Goal: Task Accomplishment & Management: Use online tool/utility

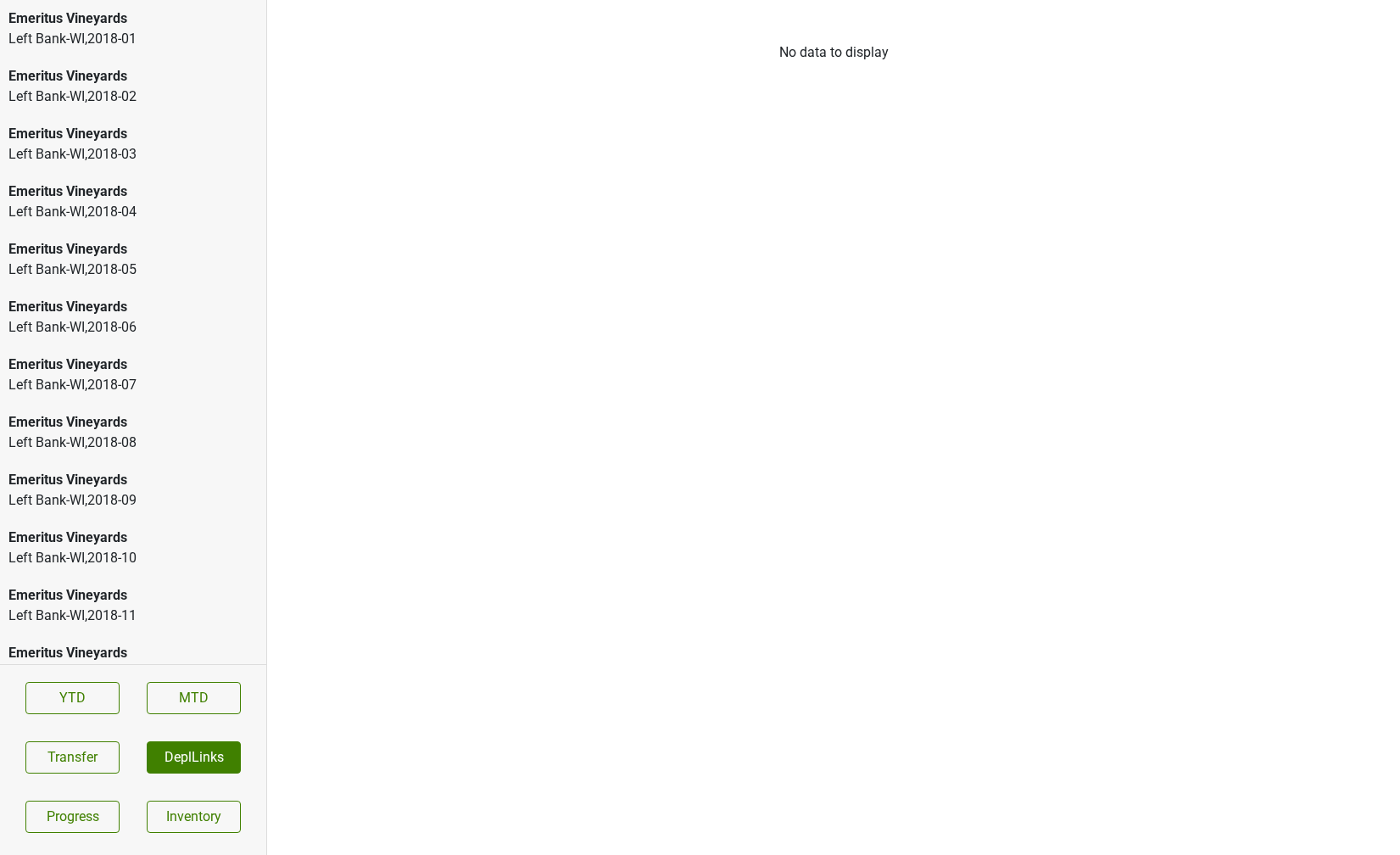
scroll to position [2334, 0]
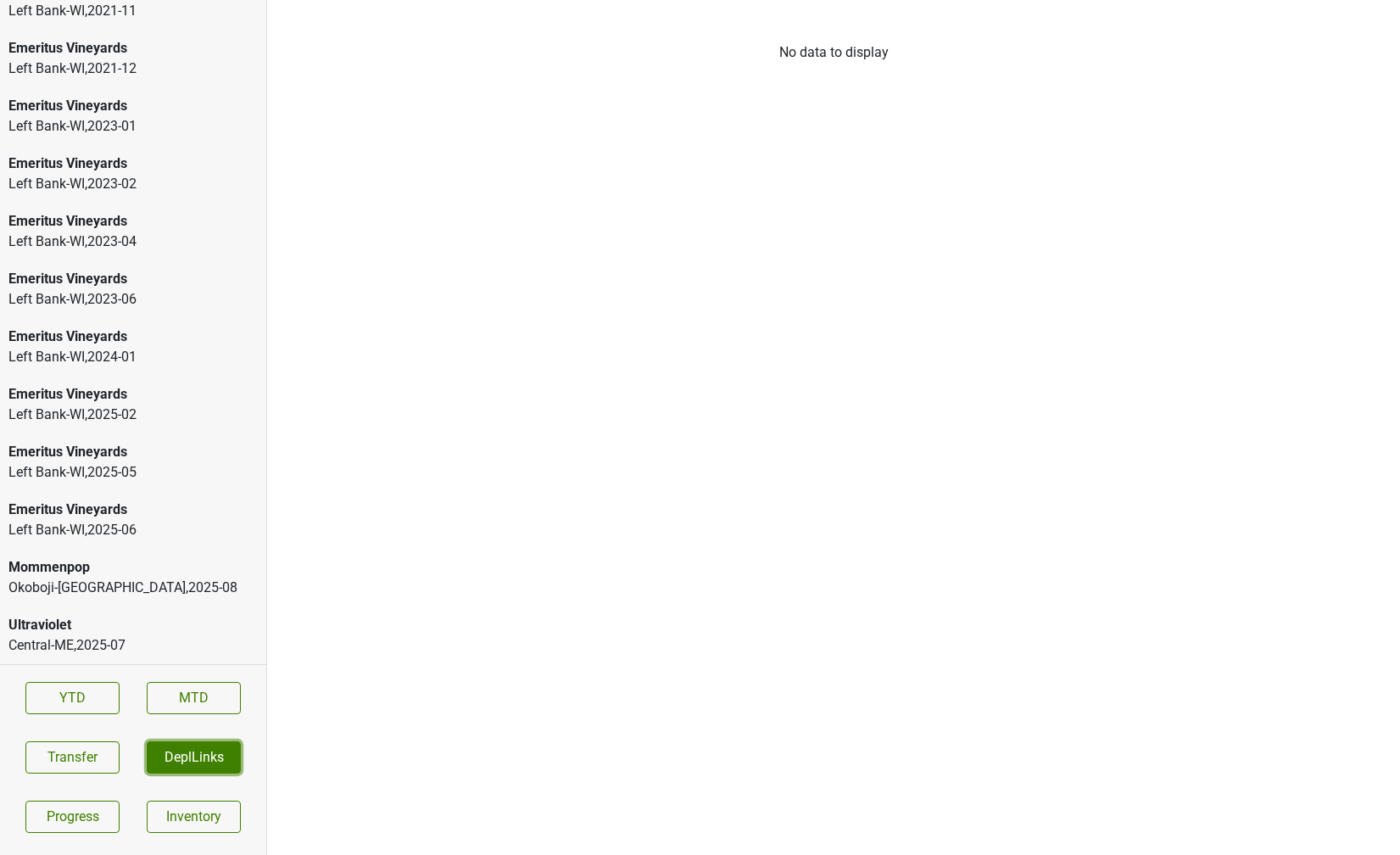
click at [212, 764] on button "DeplLinks" at bounding box center [194, 757] width 94 height 32
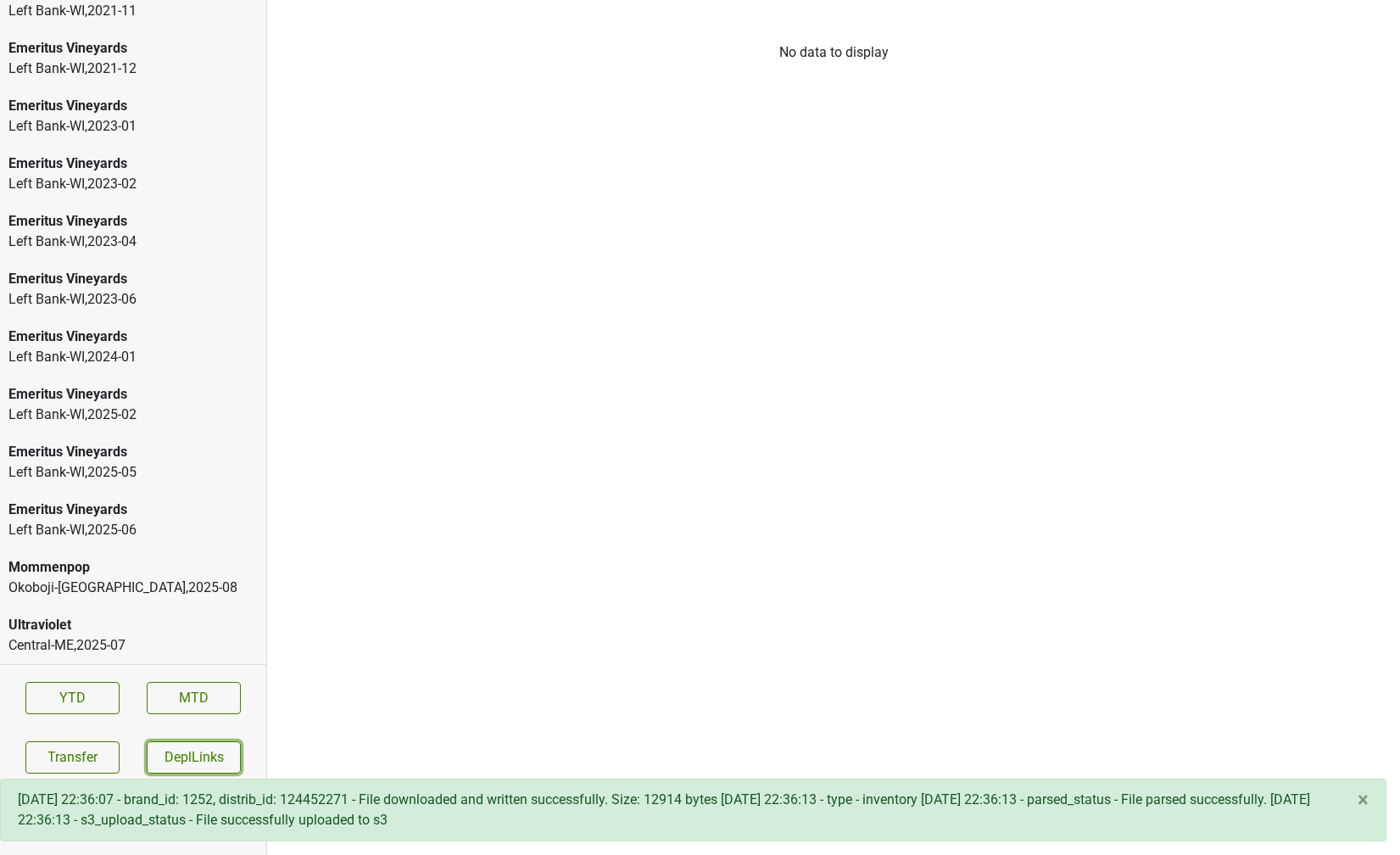
click at [213, 764] on button "DeplLinks" at bounding box center [194, 757] width 94 height 32
click at [212, 764] on button "DeplLinks" at bounding box center [194, 757] width 94 height 32
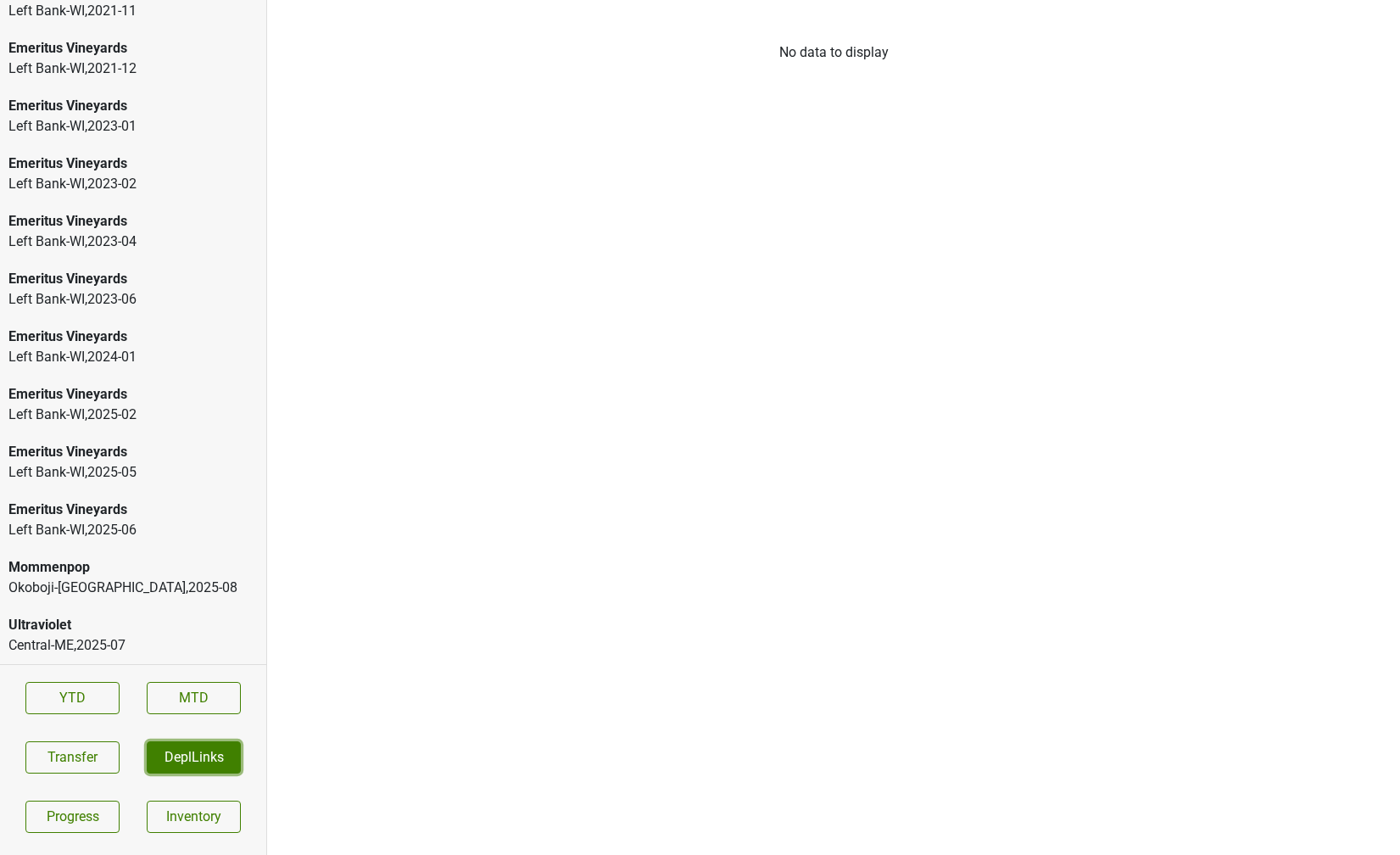
click at [212, 764] on button "DeplLinks" at bounding box center [194, 757] width 94 height 32
click at [126, 654] on div "Central-ME , 2025 - 07" at bounding box center [133, 644] width 249 height 20
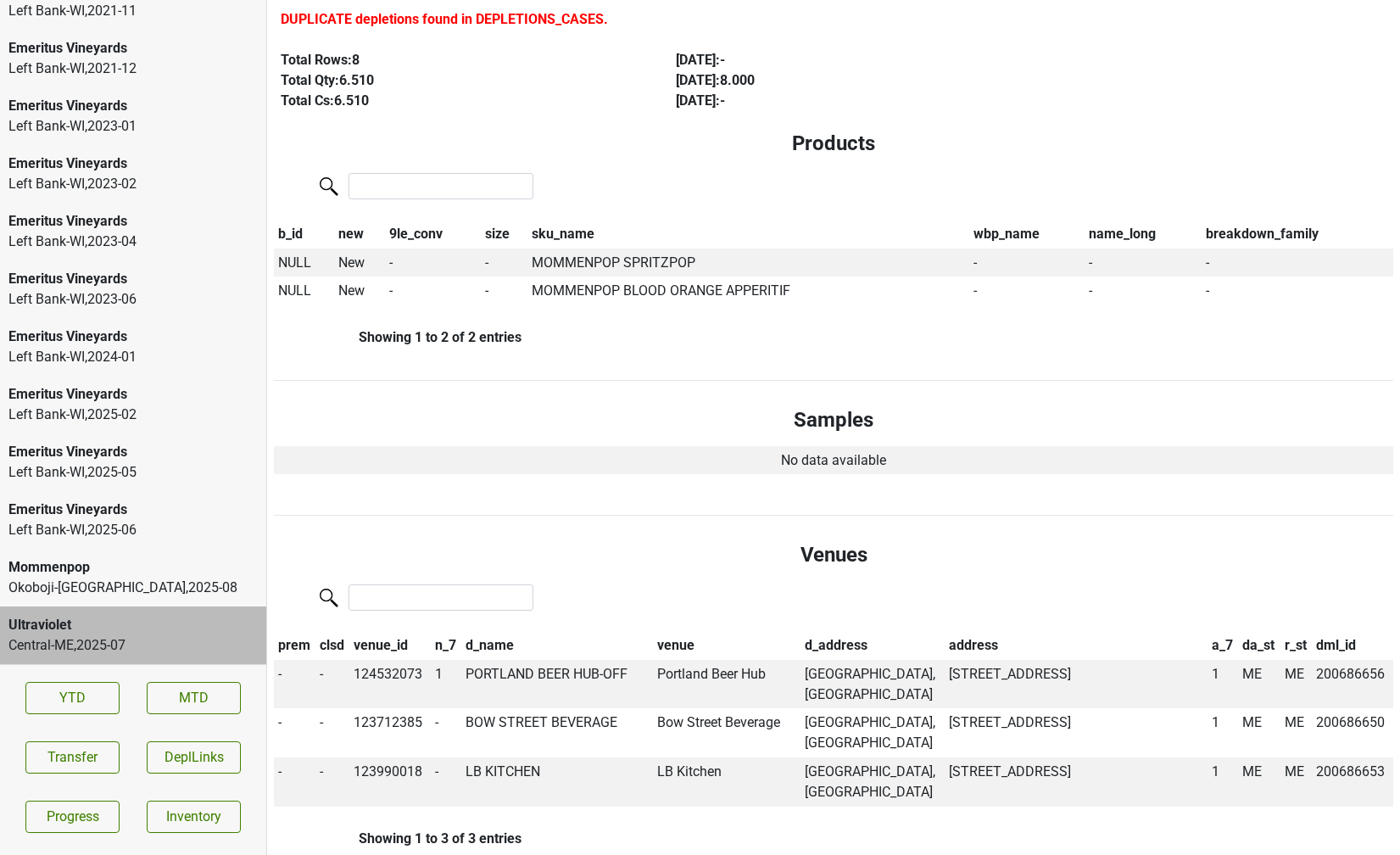
scroll to position [0, 0]
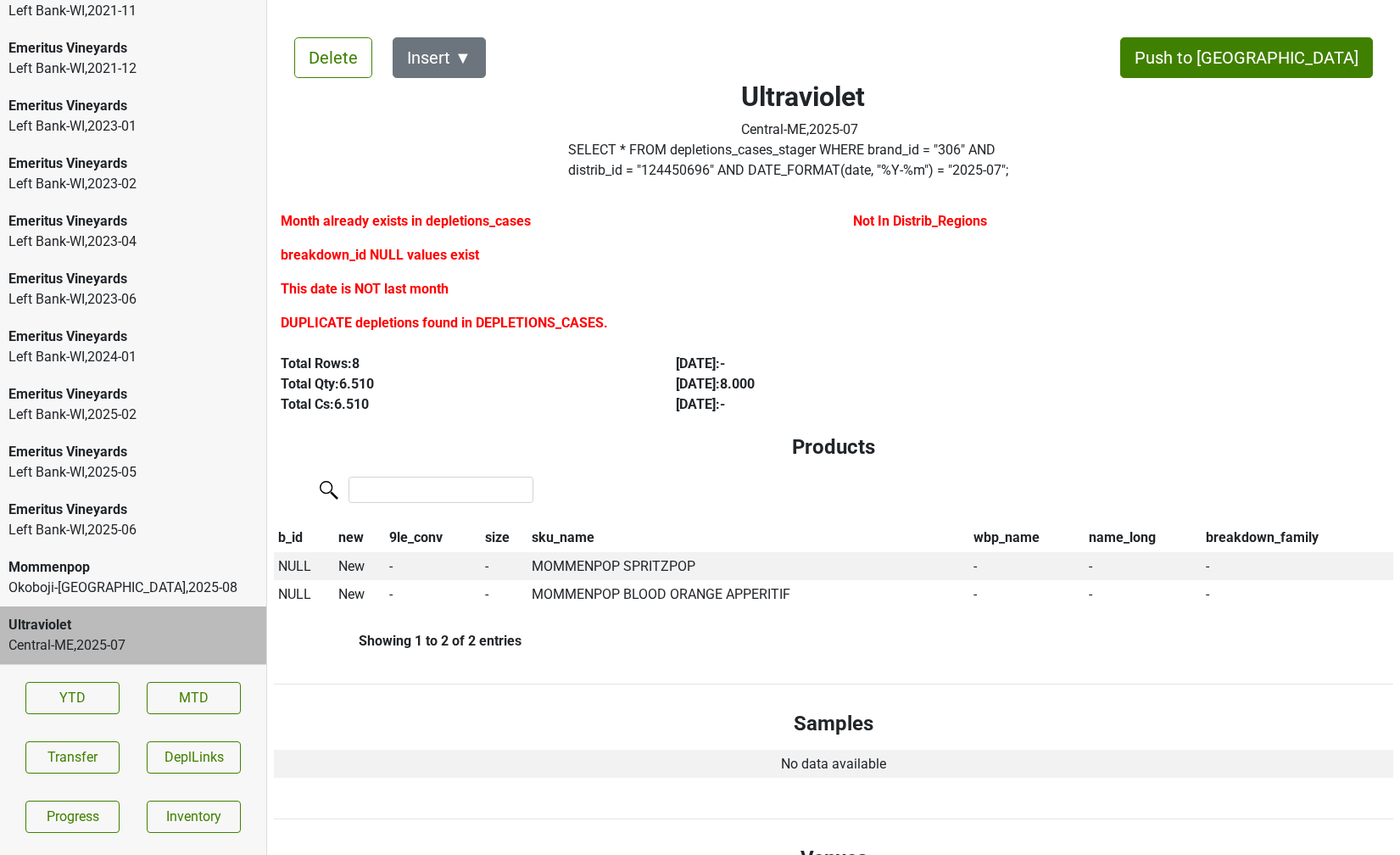
click at [150, 642] on div "Central-ME , 2025 - 07" at bounding box center [133, 644] width 249 height 20
click at [663, 156] on label "SELECT * FROM depletions_cases_stager WHERE brand_id = " 306 " AND distrib_id =…" at bounding box center [802, 160] width 470 height 41
click at [649, 168] on label "SELECT * FROM depletions_cases_stager WHERE brand_id = " 306 " AND distrib_id =…" at bounding box center [802, 160] width 470 height 41
click at [744, 167] on label "SELECT * FROM depletions_cases_stager WHERE brand_id = " 306 " AND distrib_id =…" at bounding box center [802, 160] width 470 height 41
click at [74, 755] on button "Transfer" at bounding box center [72, 757] width 94 height 32
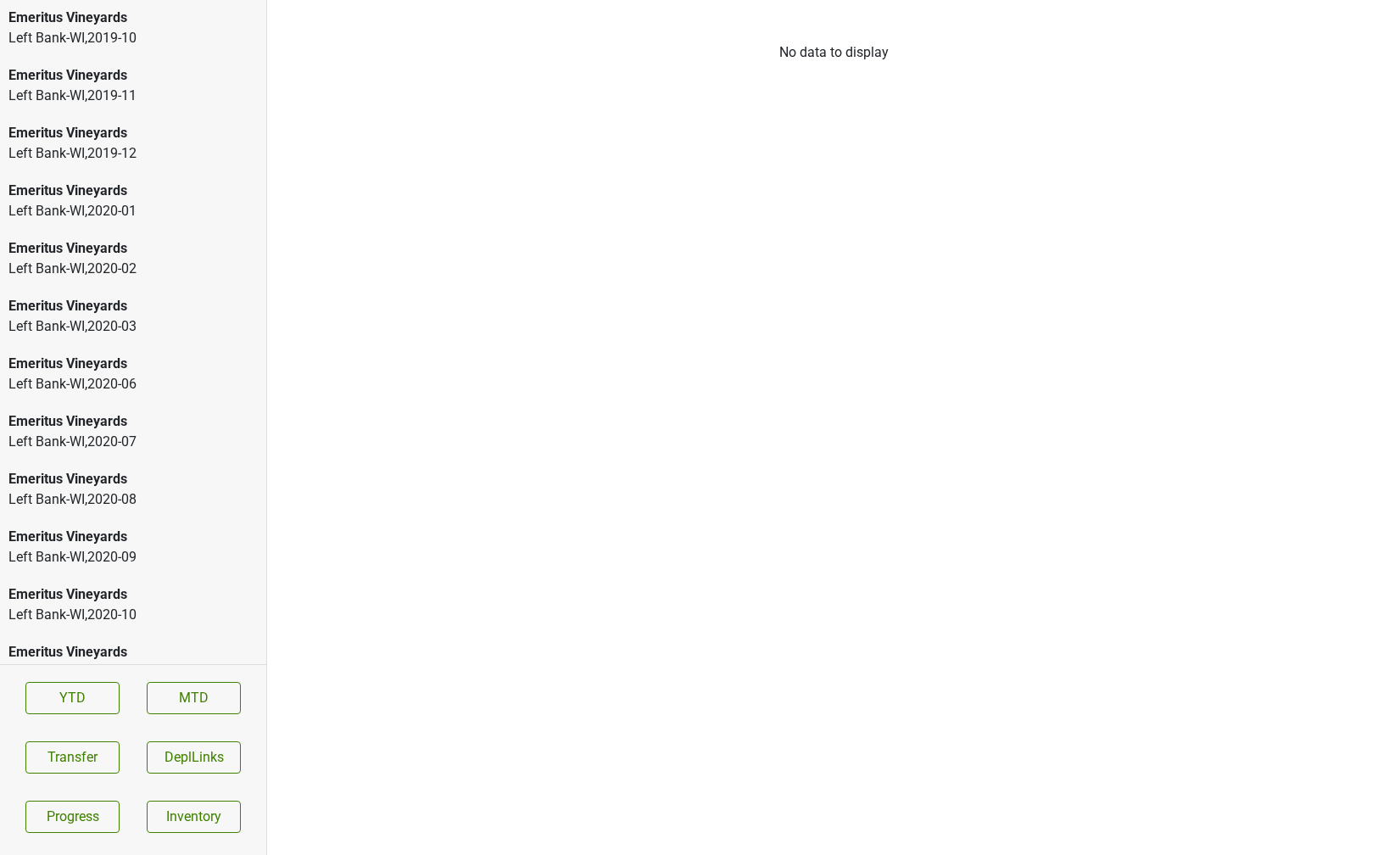
scroll to position [2391, 0]
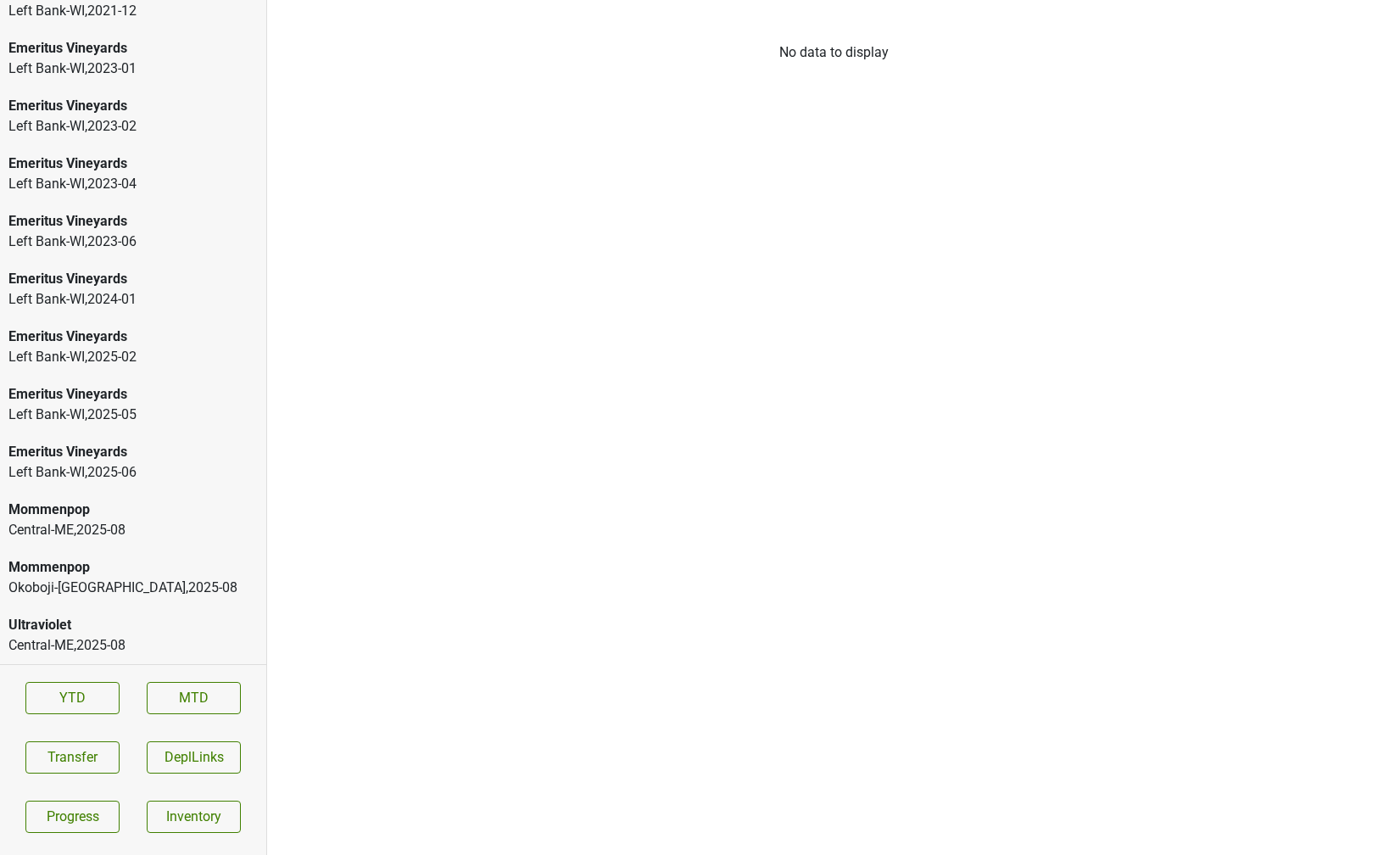
click at [138, 627] on div "Ultraviolet" at bounding box center [133, 625] width 249 height 20
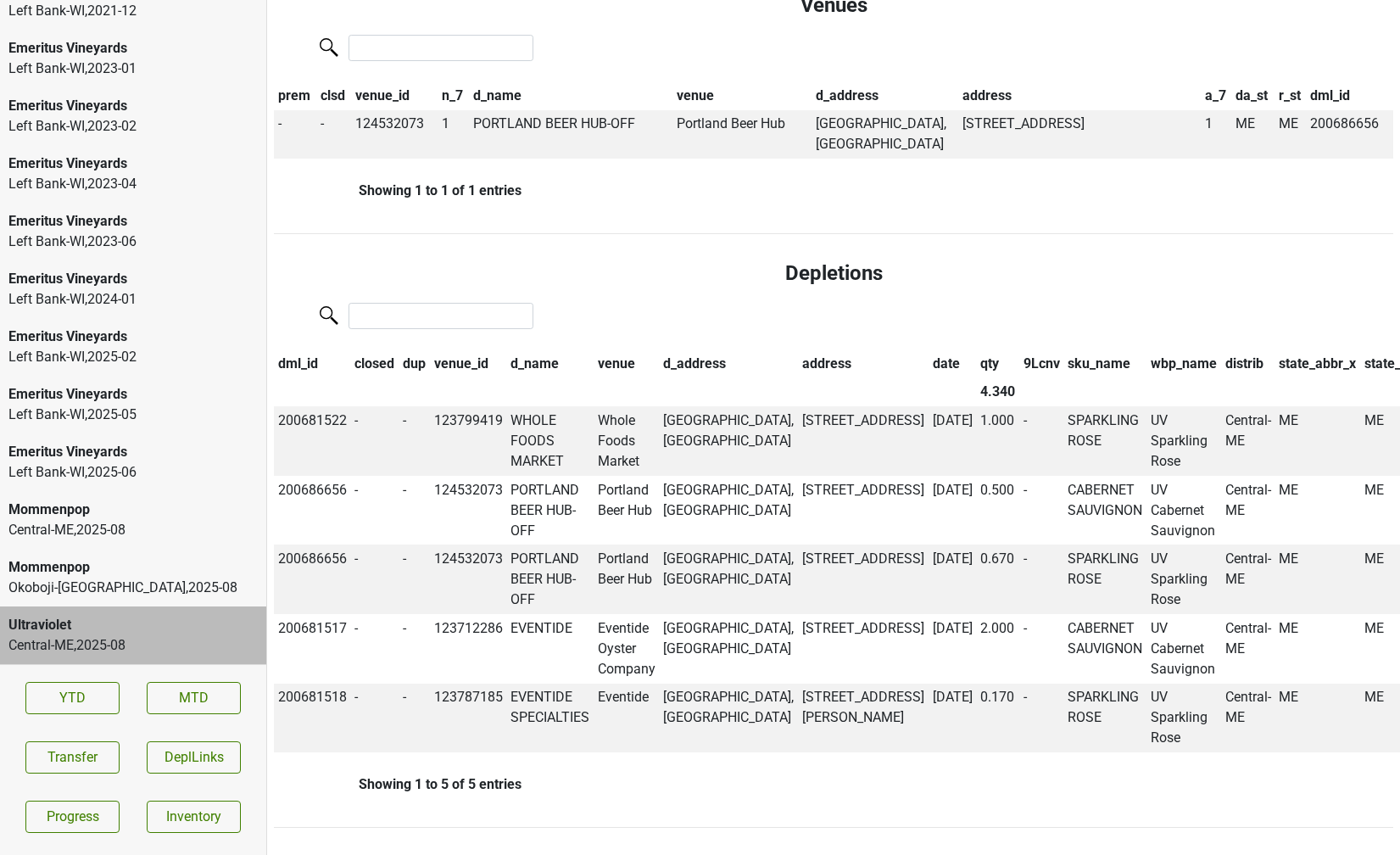
scroll to position [0, 0]
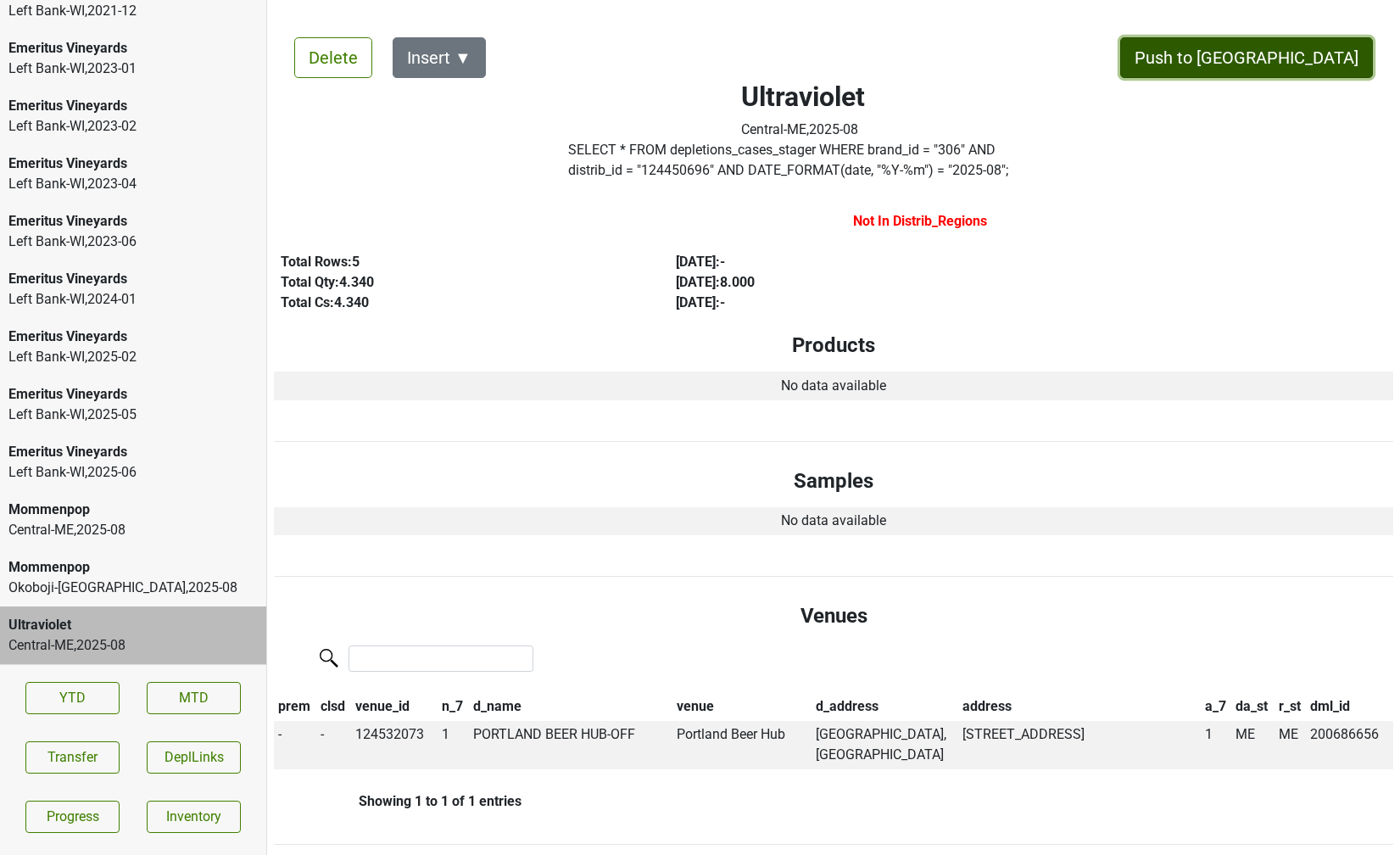
click at [1293, 55] on button "Push to [GEOGRAPHIC_DATA]" at bounding box center [1245, 57] width 252 height 41
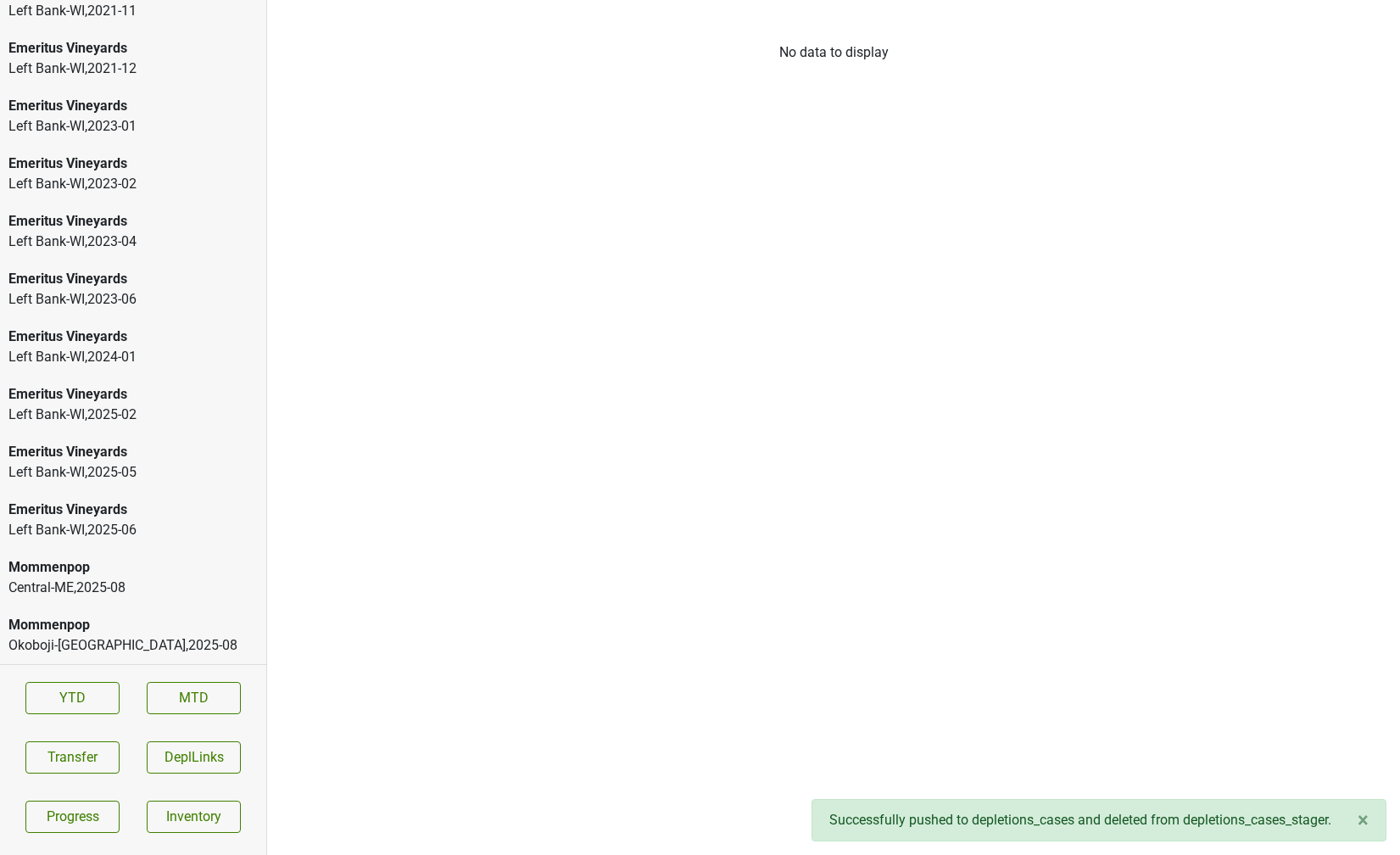
scroll to position [2334, 0]
click at [145, 573] on div "Mommenpop" at bounding box center [133, 567] width 249 height 20
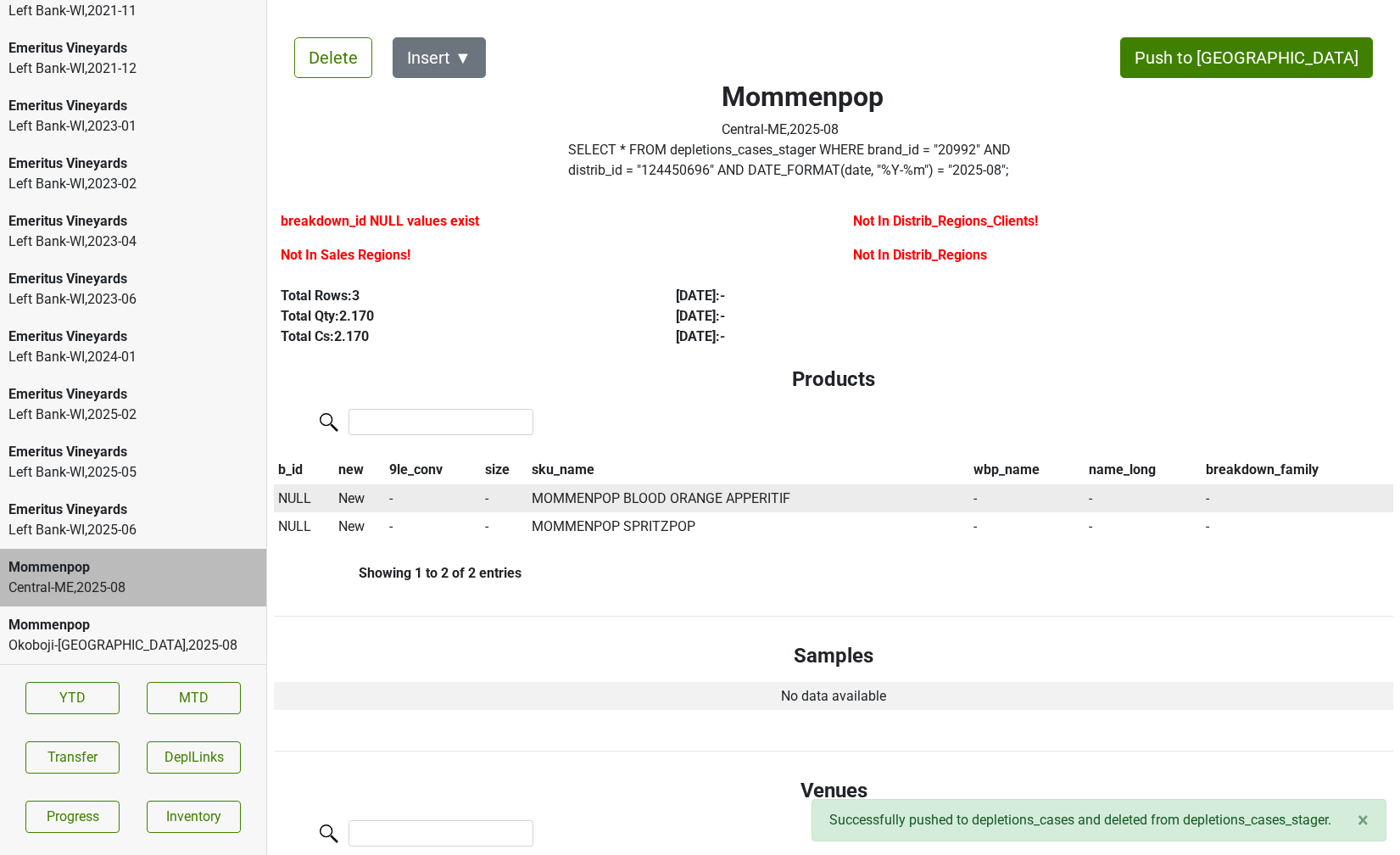
click at [300, 505] on span "NULL" at bounding box center [294, 498] width 33 height 16
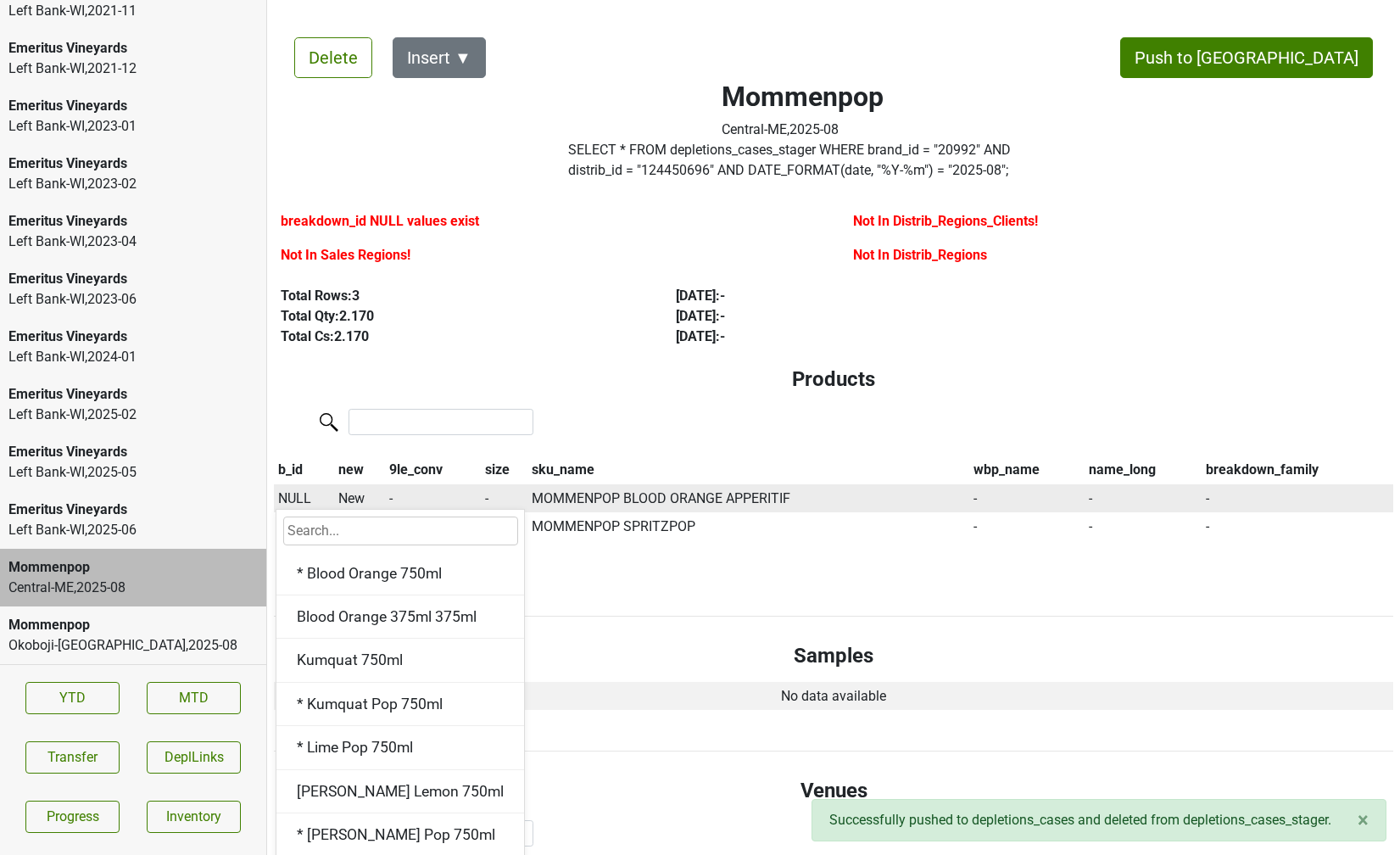
type input "l"
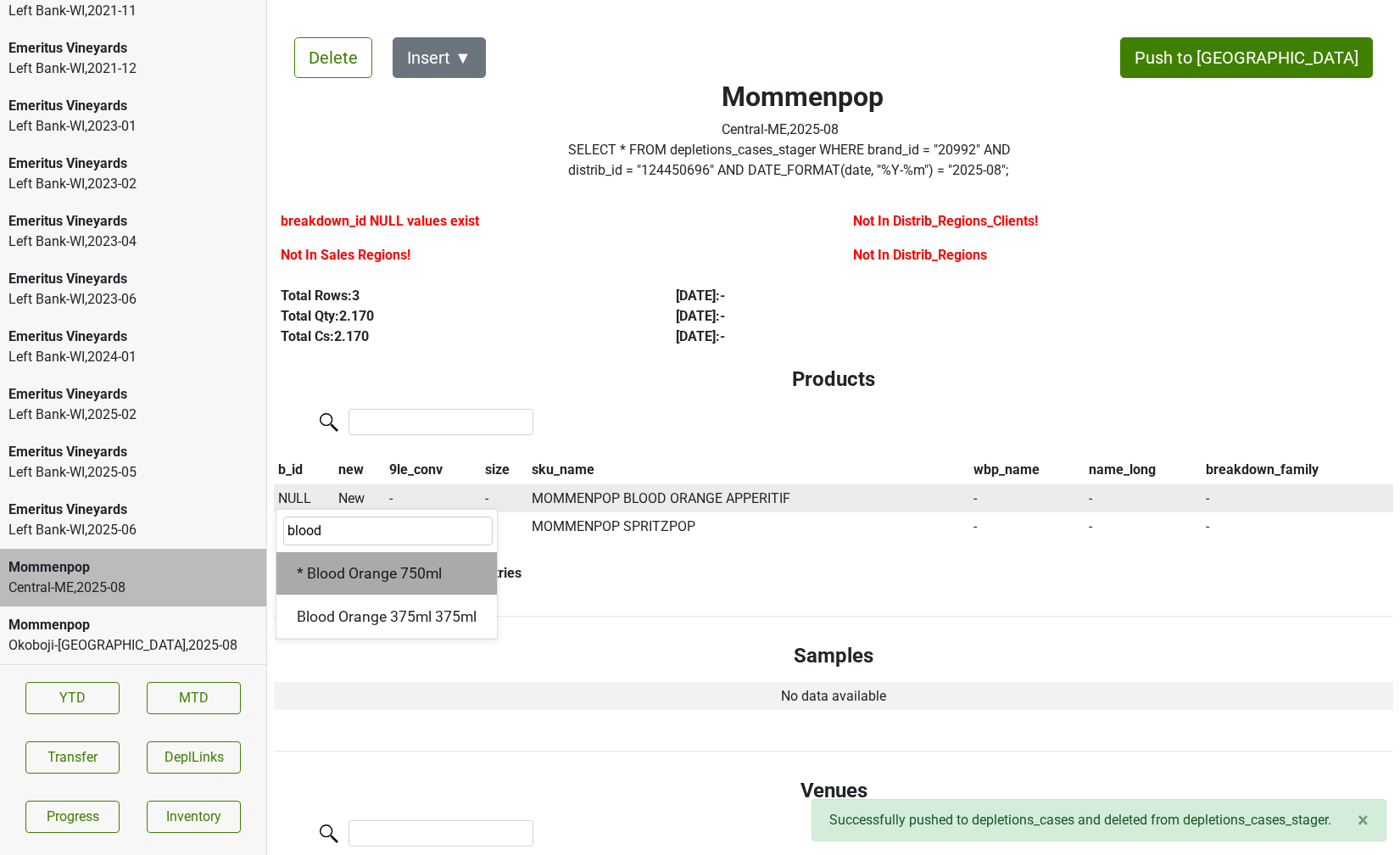
type input "blood"
click at [354, 568] on div "* Blood Orange 750ml" at bounding box center [386, 573] width 221 height 43
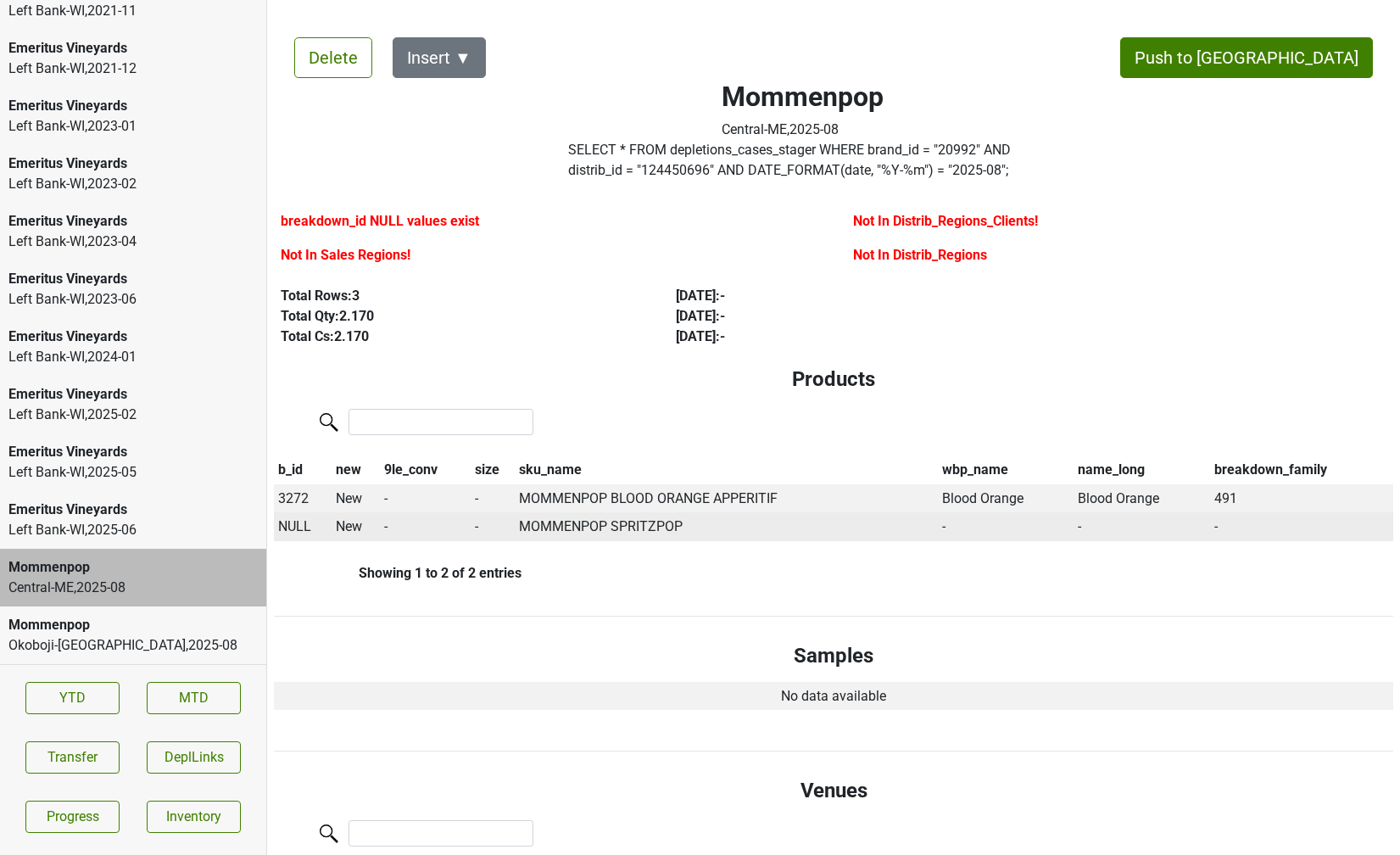
click at [296, 527] on span "NULL" at bounding box center [294, 526] width 33 height 16
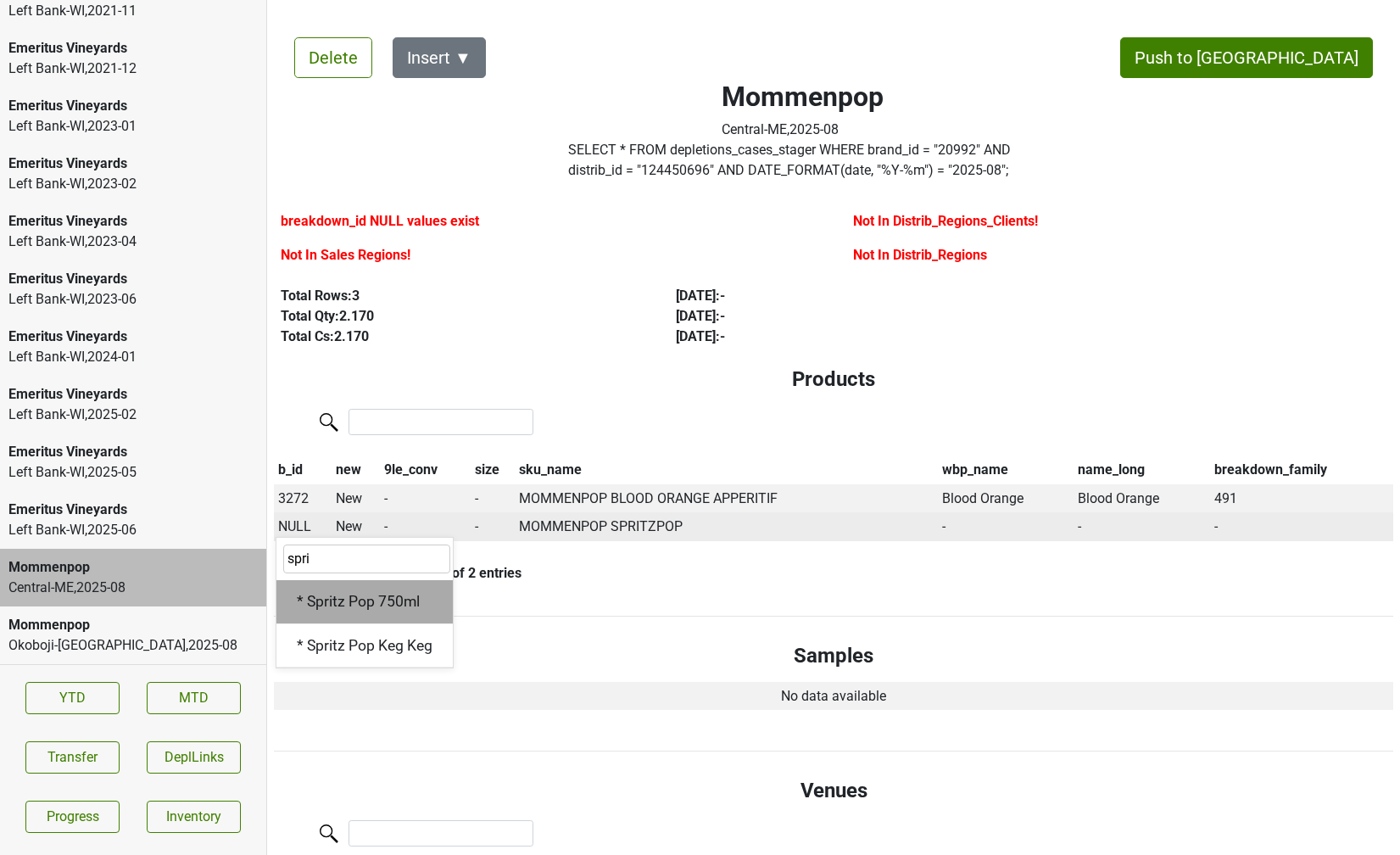
type input "spri"
click at [346, 596] on div "* Spritz Pop 750ml" at bounding box center [364, 601] width 177 height 43
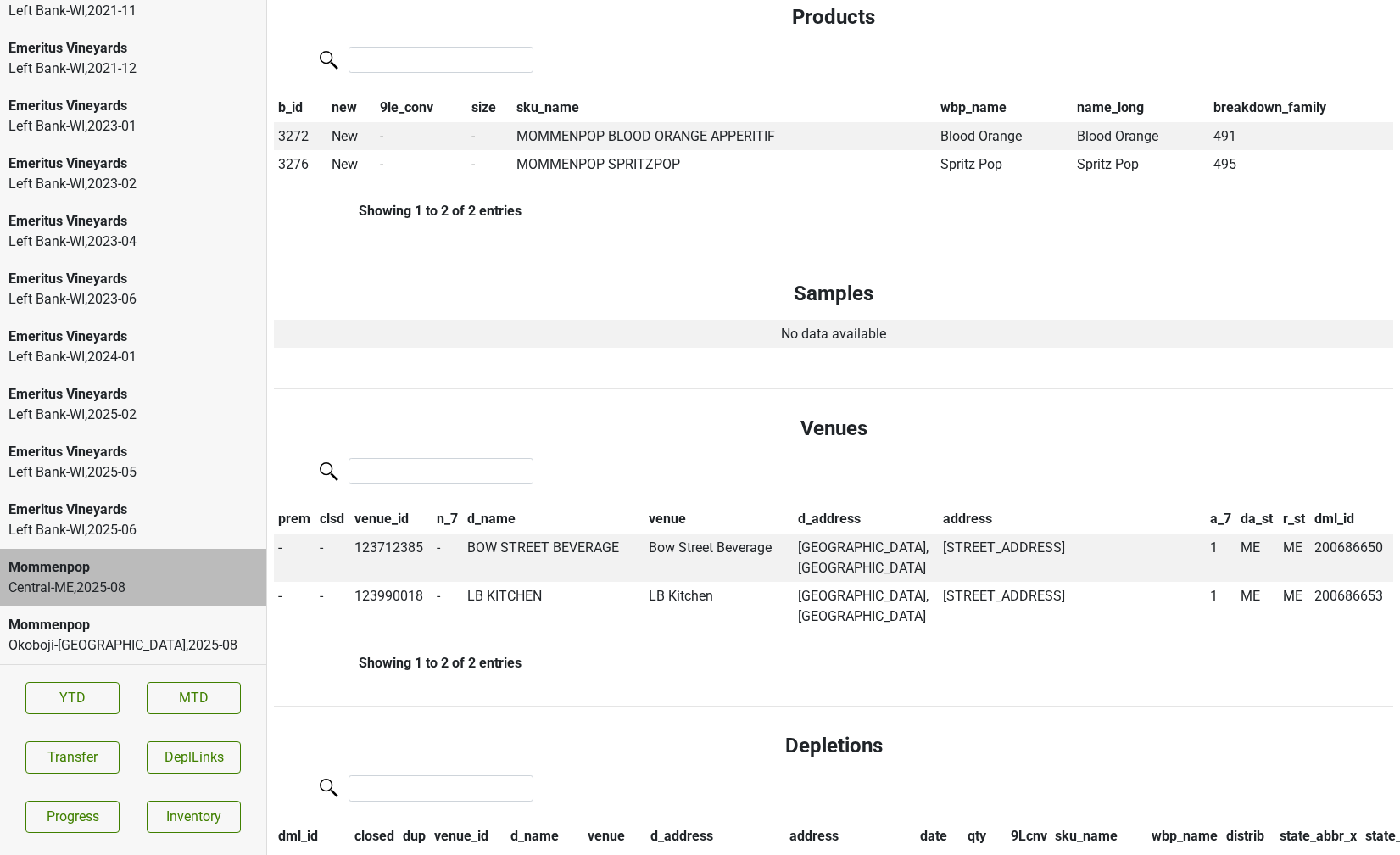
scroll to position [0, 0]
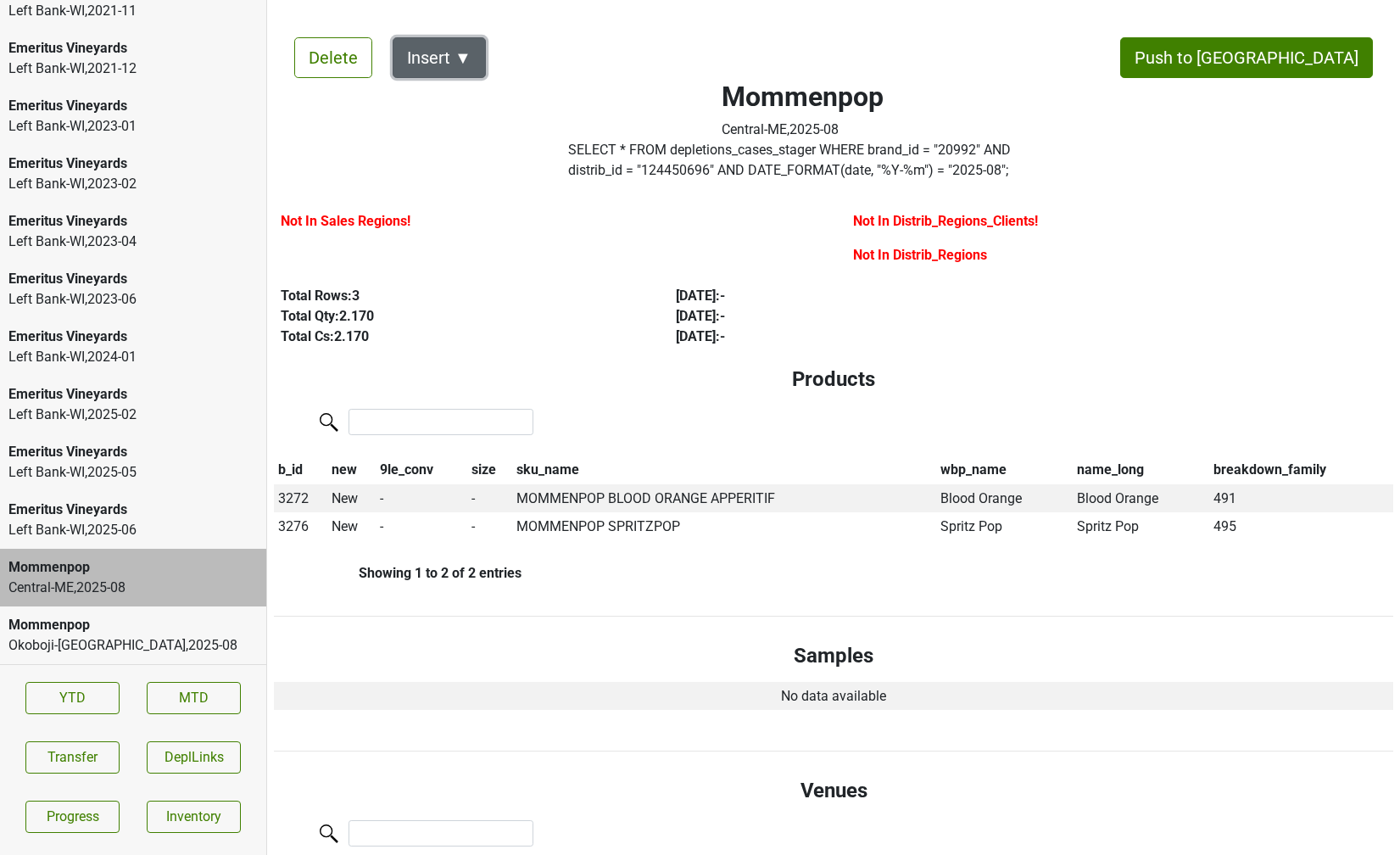
click at [453, 44] on button "Insert ▼" at bounding box center [438, 57] width 93 height 41
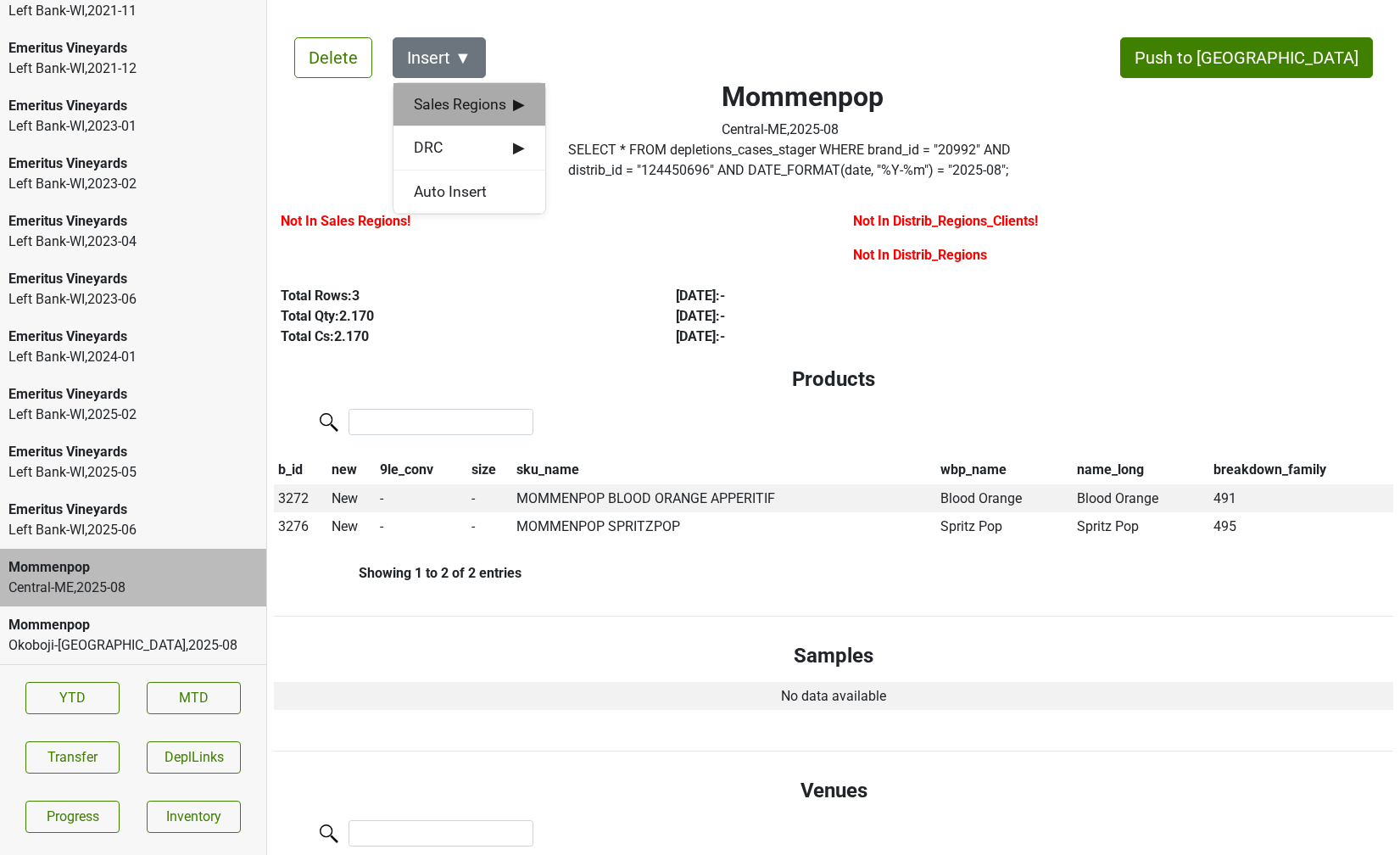
click at [453, 93] on span "Sales Regions ▶" at bounding box center [469, 104] width 111 height 22
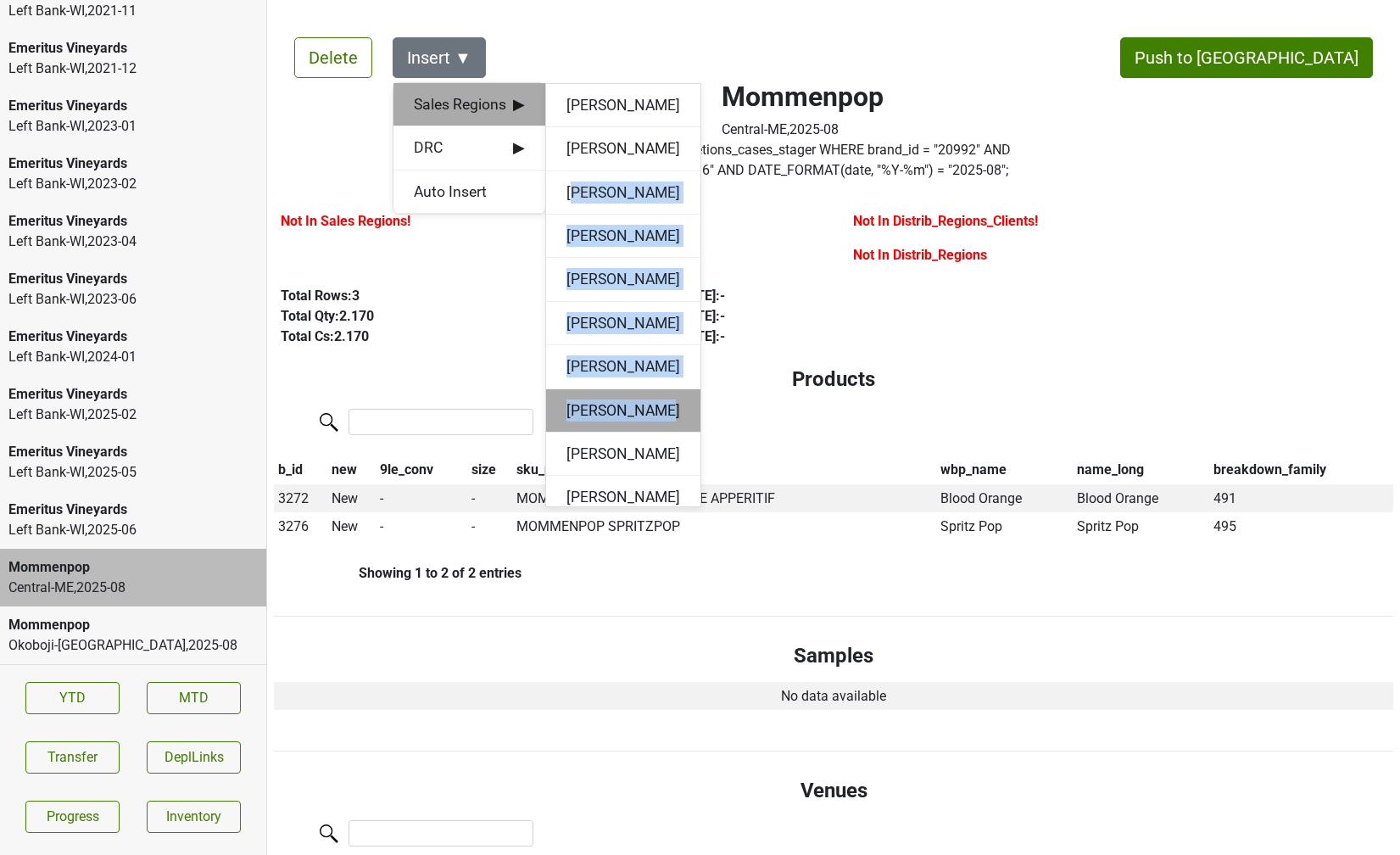
drag, startPoint x: 576, startPoint y: 184, endPoint x: 573, endPoint y: 427, distance: 243.0
click at [573, 427] on div "[PERSON_NAME] [PERSON_NAME] [PERSON_NAME] [PERSON_NAME] [PERSON_NAME] [PERSON_N…" at bounding box center [623, 294] width 156 height 424
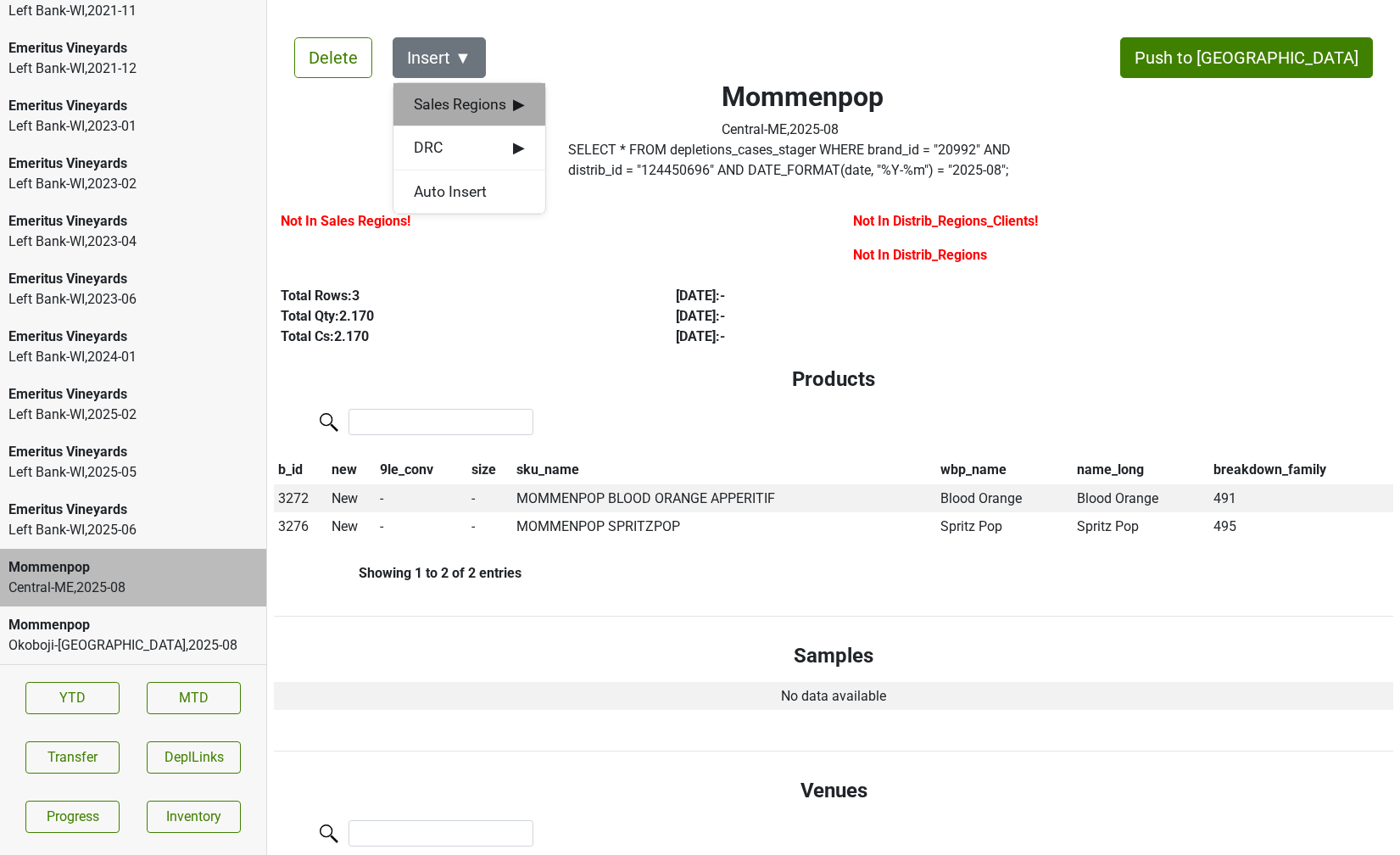
click at [521, 96] on span "▶" at bounding box center [519, 104] width 12 height 22
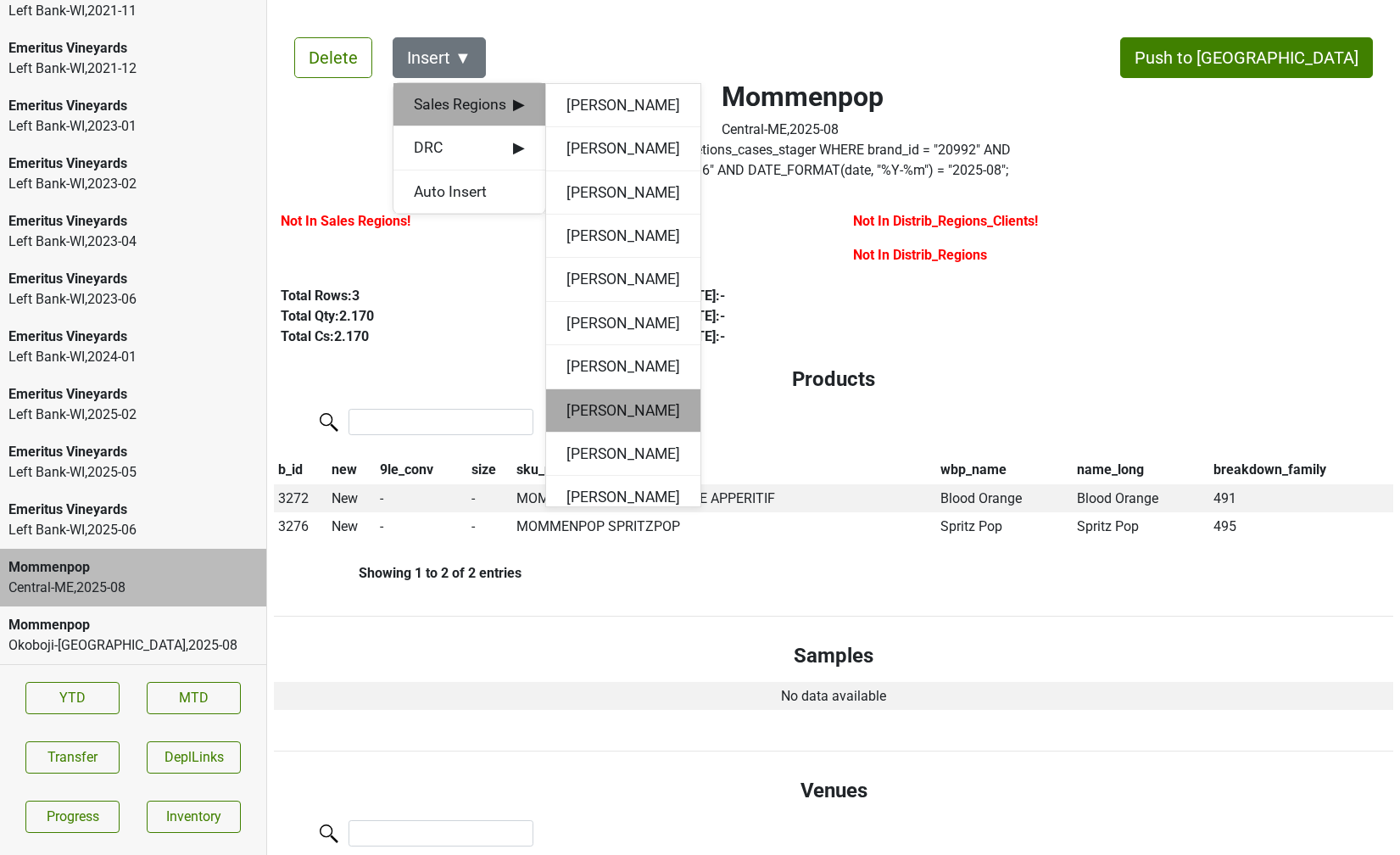
click at [610, 393] on div "[PERSON_NAME]" at bounding box center [623, 410] width 155 height 43
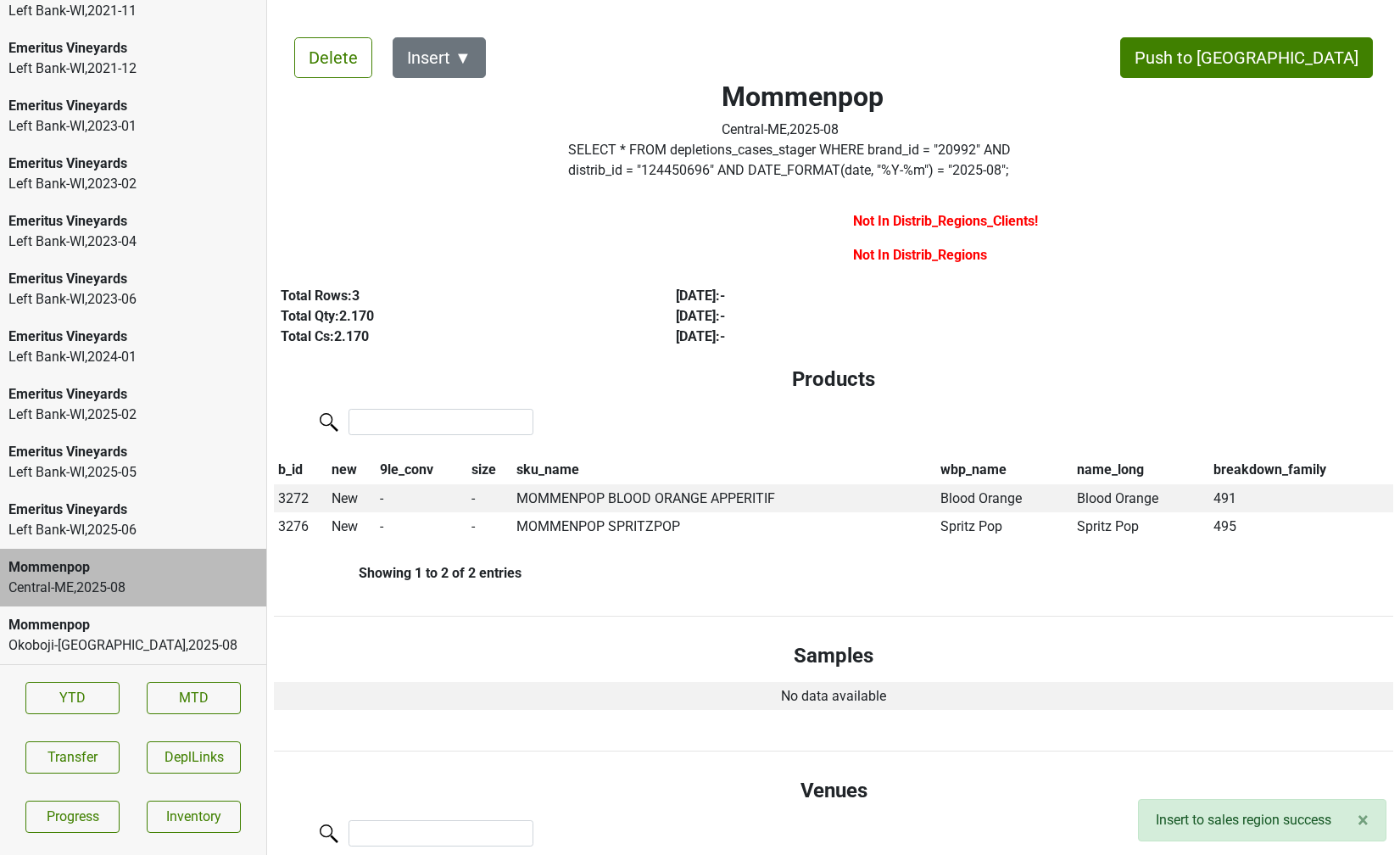
click at [511, 152] on div "Mommenpop Central-ME , 2025 - 08 SELECT * FROM depletions_cases_stager WHERE br…" at bounding box center [802, 102] width 594 height 171
click at [475, 73] on button "Insert ▼" at bounding box center [438, 57] width 93 height 41
click at [471, 105] on span "DRC ▶" at bounding box center [469, 104] width 110 height 22
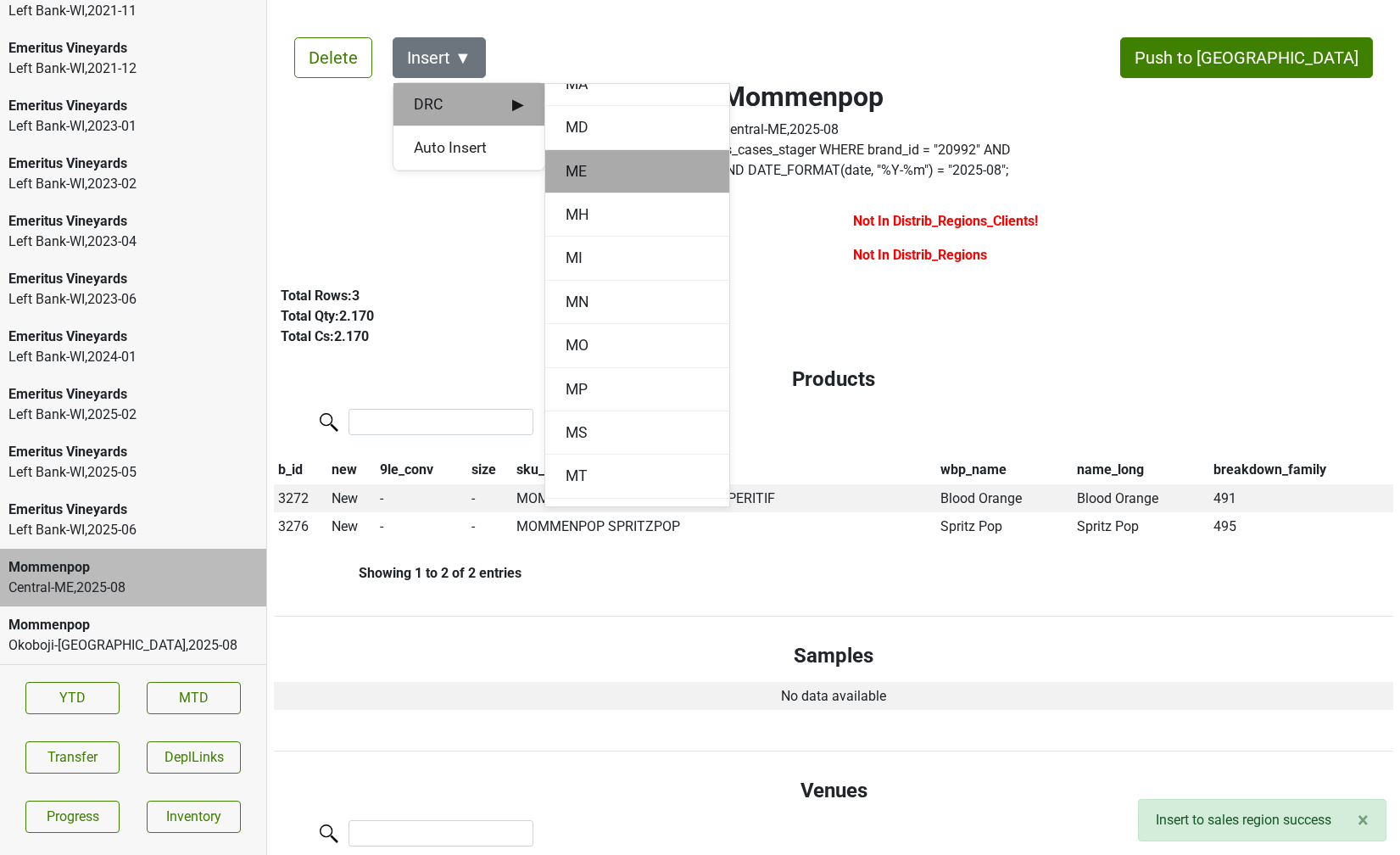
scroll to position [1023, 0]
click at [580, 174] on div "ME" at bounding box center [637, 172] width 184 height 43
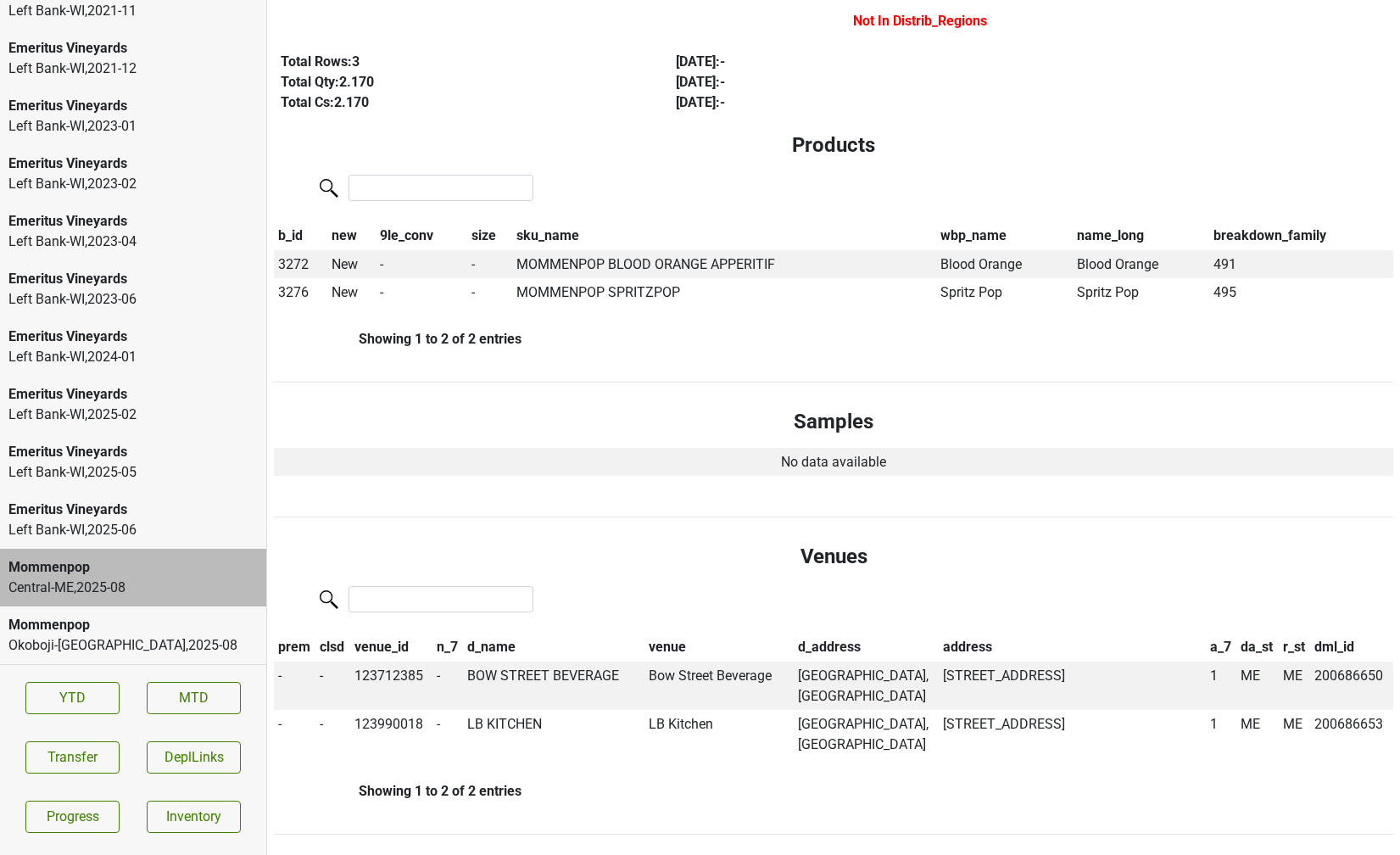
scroll to position [0, 0]
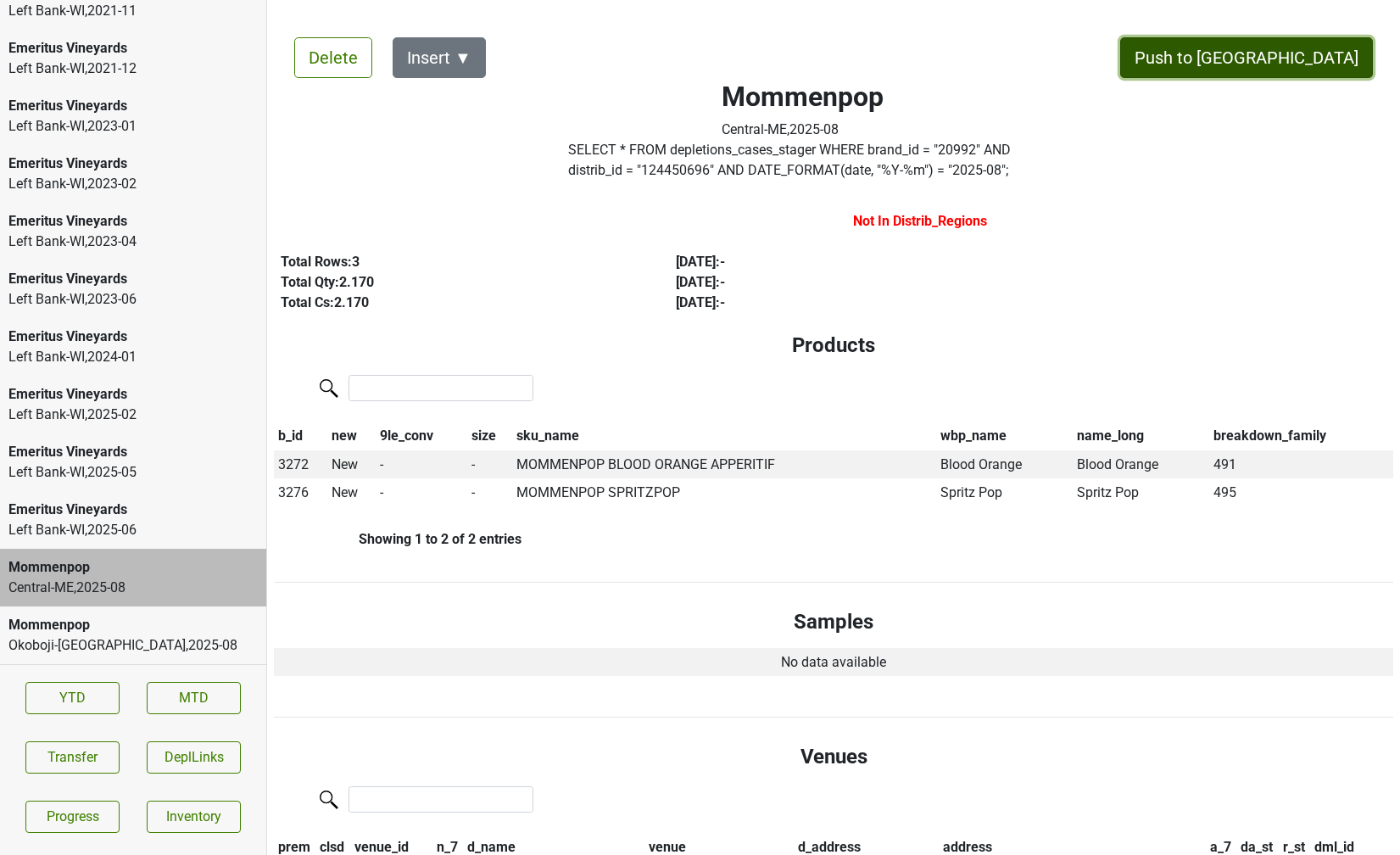
click at [1313, 65] on button "Push to [GEOGRAPHIC_DATA]" at bounding box center [1245, 57] width 252 height 41
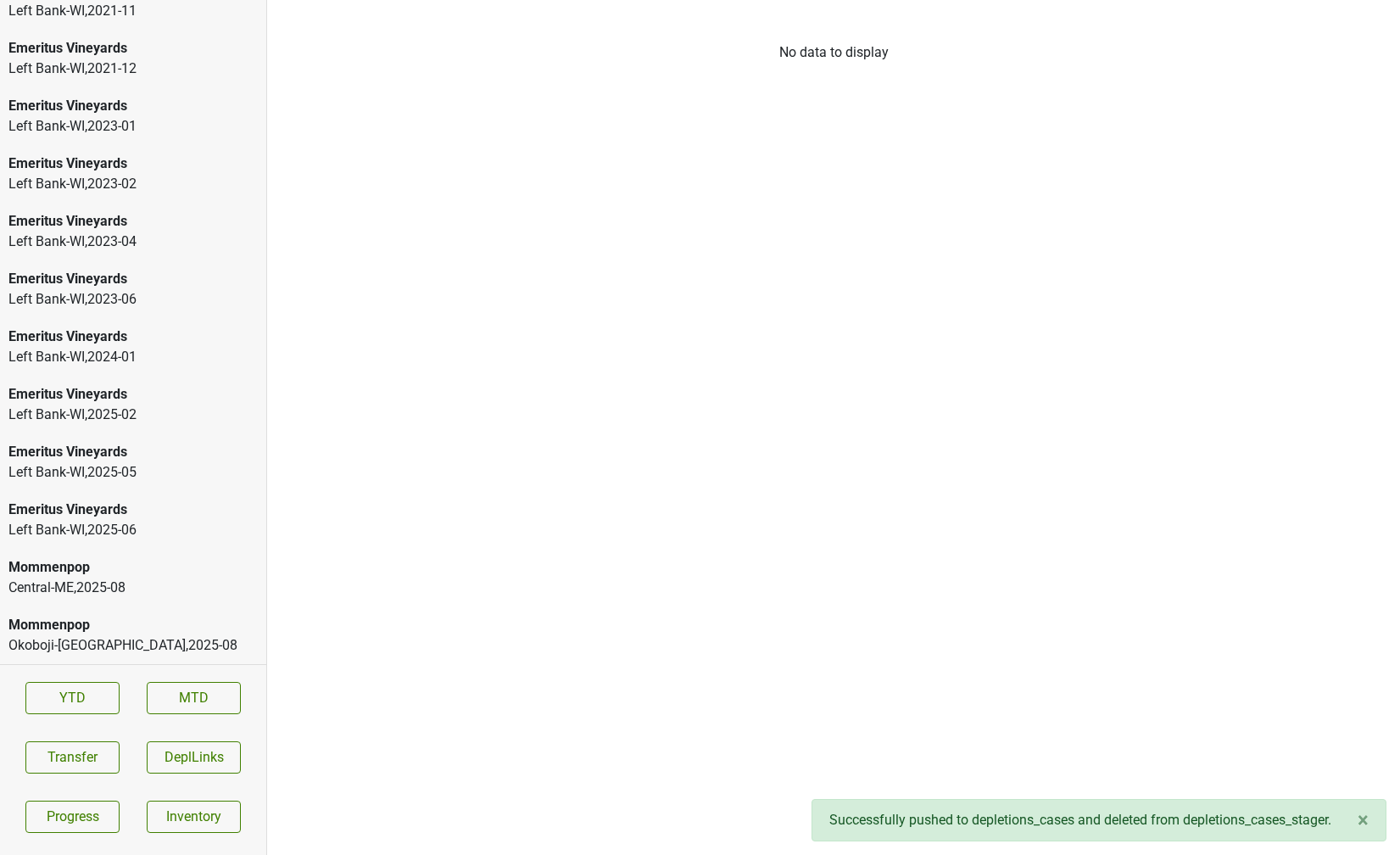
scroll to position [2277, 0]
